Goal: Transaction & Acquisition: Obtain resource

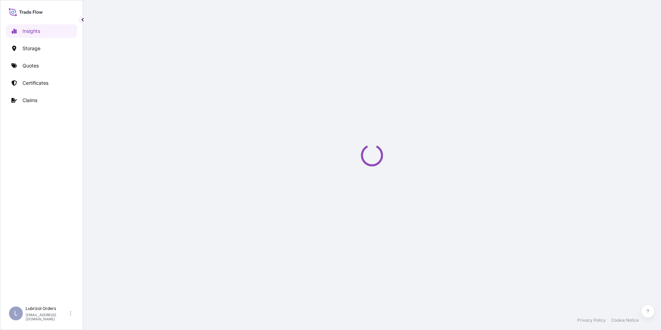
select select "2025"
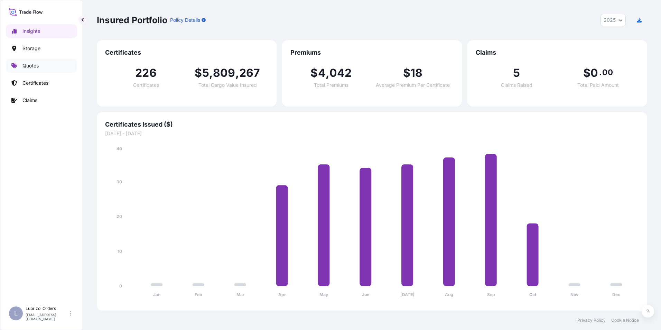
click at [30, 66] on p "Quotes" at bounding box center [30, 65] width 16 height 7
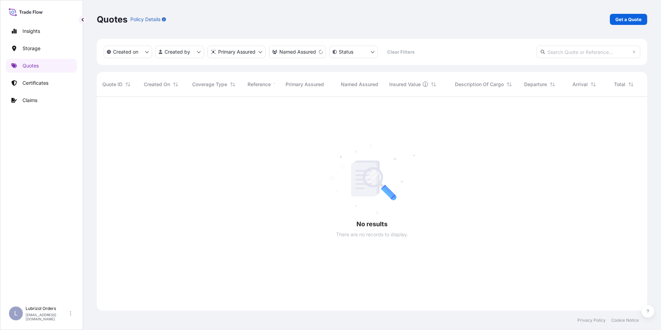
scroll to position [233, 545]
click at [628, 21] on p "Get a Quote" at bounding box center [628, 19] width 26 height 7
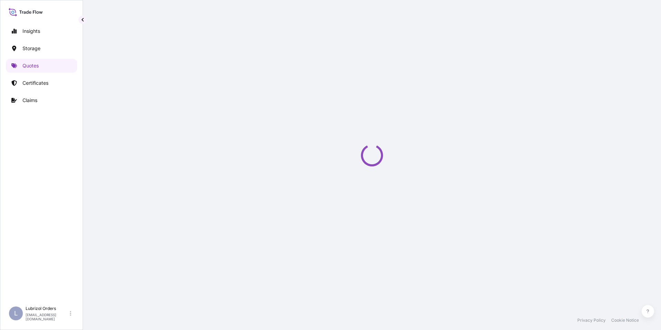
scroll to position [11, 0]
select select "Water"
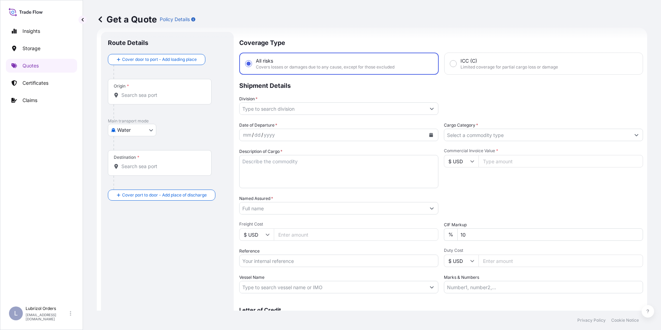
click at [137, 98] on div "Origin *" at bounding box center [160, 92] width 104 height 26
click at [137, 98] on input "Origin *" at bounding box center [162, 95] width 82 height 7
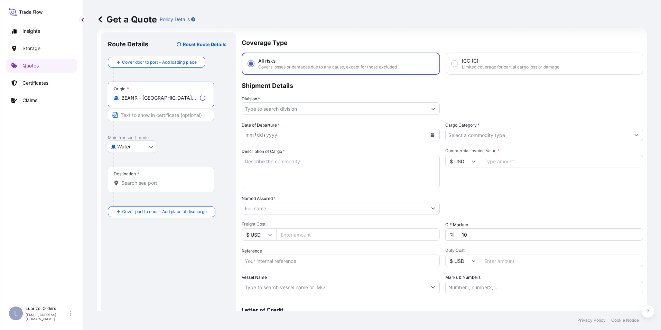
type input "BEANR - [GEOGRAPHIC_DATA], [GEOGRAPHIC_DATA]"
click at [135, 188] on div "Destination *" at bounding box center [161, 180] width 106 height 26
click at [135, 186] on input "Destination *" at bounding box center [163, 182] width 84 height 7
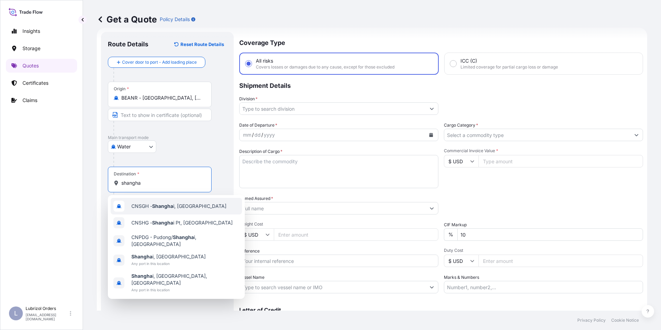
click at [151, 206] on span "CNSGH - Shangha i, [GEOGRAPHIC_DATA]" at bounding box center [178, 205] width 95 height 7
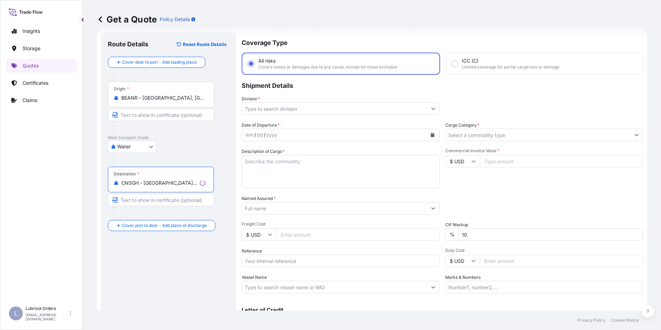
type input "CNSGH - [GEOGRAPHIC_DATA], [GEOGRAPHIC_DATA]"
click at [268, 108] on input "Division *" at bounding box center [334, 108] width 185 height 12
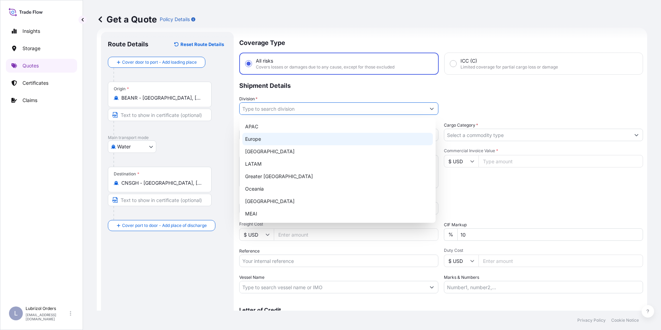
click at [264, 135] on div "Europe" at bounding box center [337, 139] width 190 height 12
type input "Europe"
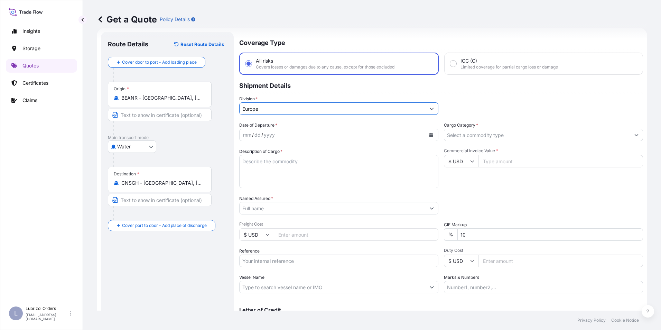
click at [467, 131] on input "Cargo Category *" at bounding box center [537, 135] width 186 height 12
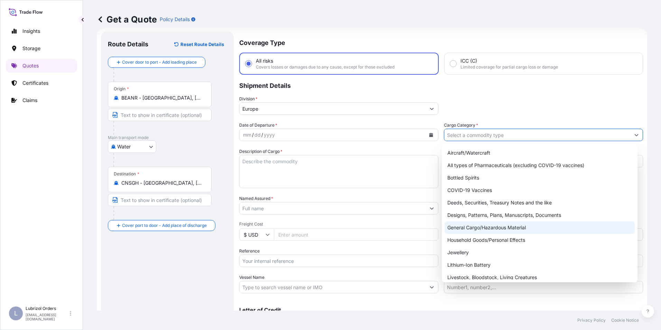
click at [490, 228] on div "General Cargo/Hazardous Material" at bounding box center [539, 227] width 190 height 12
type input "General Cargo/Hazardous Material"
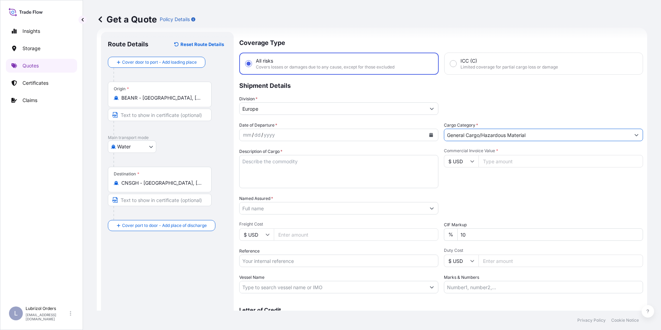
click at [248, 133] on div "mm" at bounding box center [247, 135] width 10 height 8
click at [460, 165] on input "$ USD" at bounding box center [461, 161] width 35 height 12
click at [457, 182] on div "€ EUR" at bounding box center [458, 179] width 29 height 13
type input "€ EUR"
click at [264, 257] on input "Reference" at bounding box center [338, 260] width 199 height 12
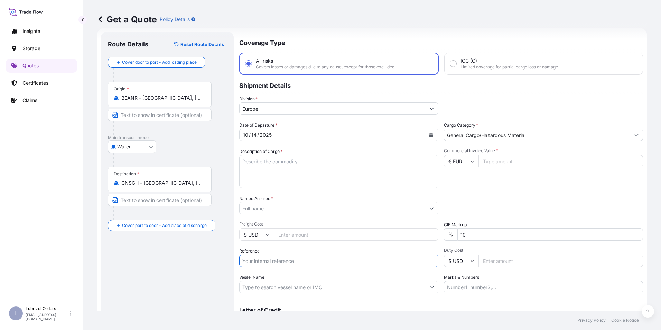
paste input "1155543472"
type input "1155543472"
click at [262, 208] on input "Named Assured *" at bounding box center [332, 208] width 186 height 12
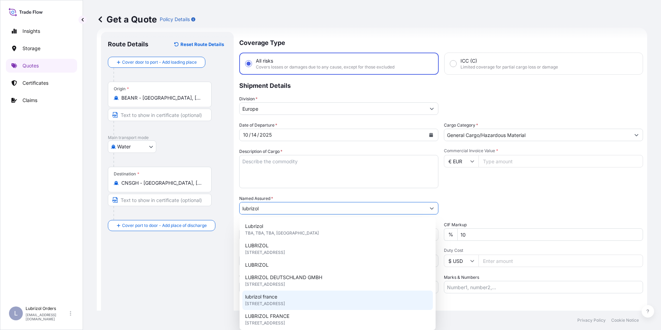
click at [289, 299] on div "lubrizol [GEOGRAPHIC_DATA] [STREET_ADDRESS]" at bounding box center [337, 299] width 190 height 19
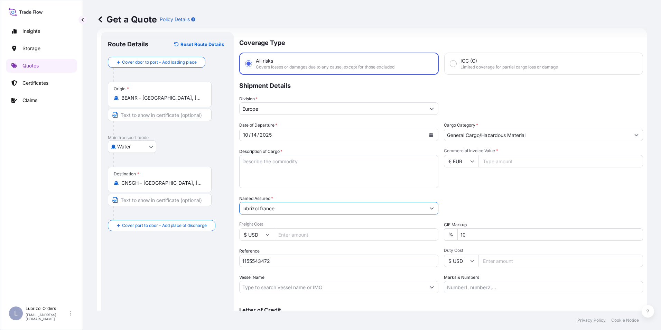
type input "lubrizol france"
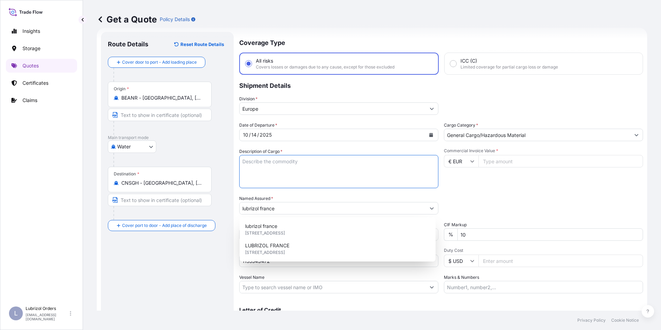
click at [283, 170] on textarea "Description of Cargo *" at bounding box center [338, 171] width 199 height 33
paste textarea "5 DRUMS OF SOLSPERSE(TM) J918 STD BLACK AND YELLOW NW 910 KGS GW 980 KGS LOADED…"
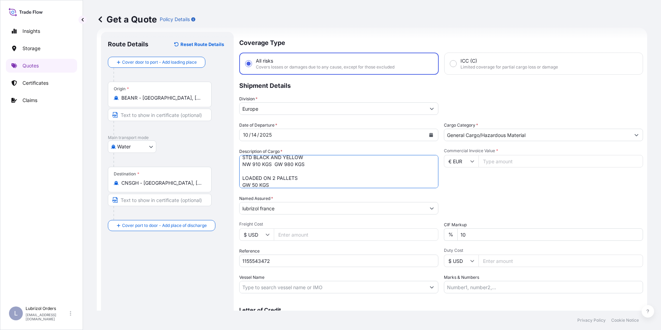
type textarea "5 DRUMS OF SOLSPERSE(TM) J918 STD BLACK AND YELLOW NW 910 KGS GW 980 KGS LOADED…"
click at [515, 161] on input "Commercial Invoice Value *" at bounding box center [560, 161] width 164 height 12
type input "10758.28"
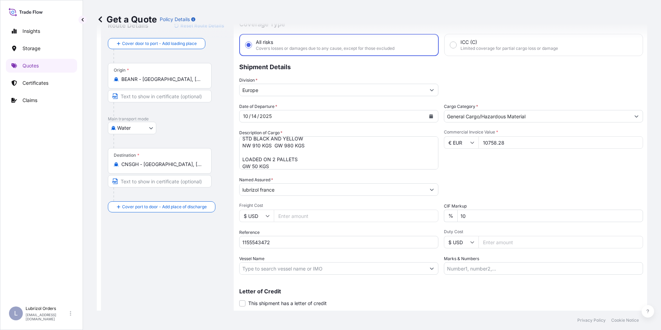
scroll to position [35, 0]
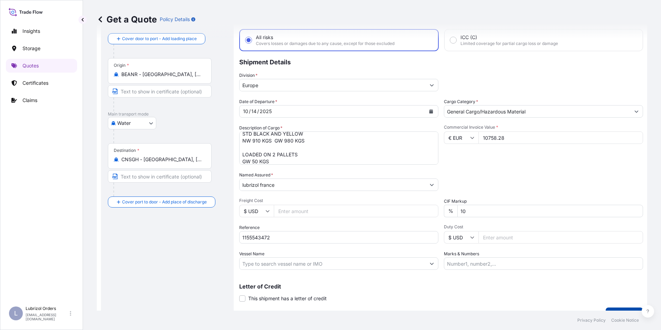
click at [618, 309] on button "Get a Quote" at bounding box center [623, 314] width 37 height 14
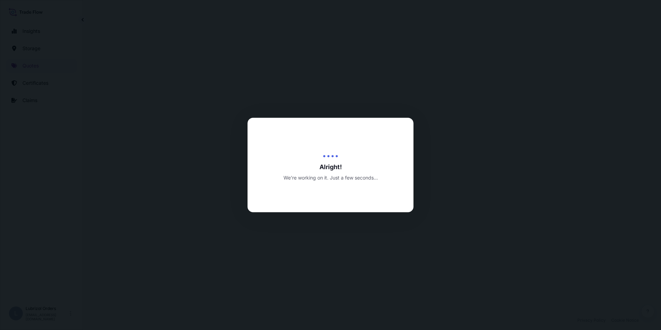
select select "Water"
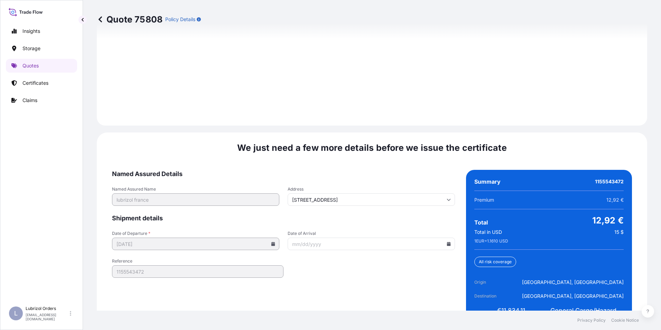
scroll to position [988, 0]
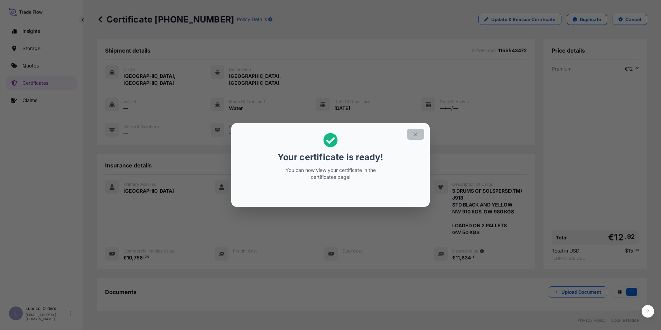
click at [412, 136] on icon "button" at bounding box center [415, 134] width 6 height 6
